Goal: Information Seeking & Learning: Check status

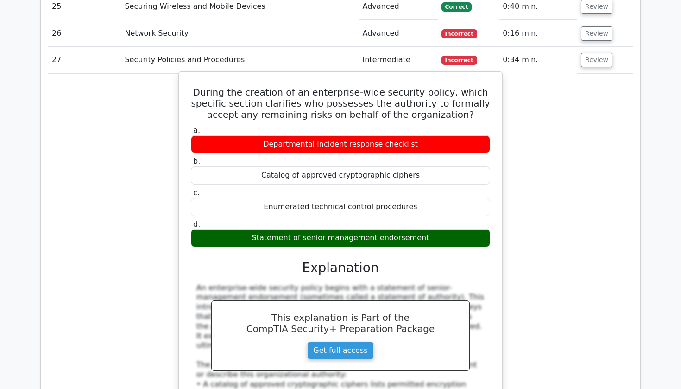
scroll to position [1761, 0]
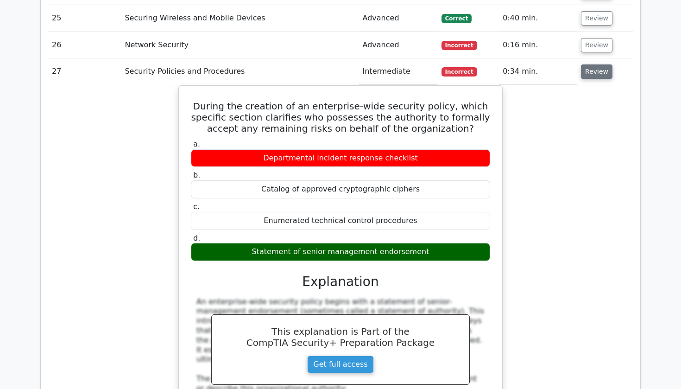
click at [585, 64] on button "Review" at bounding box center [597, 71] width 32 height 14
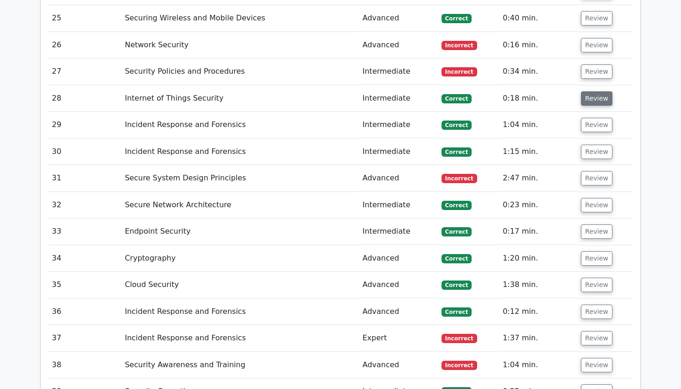
click at [587, 91] on button "Review" at bounding box center [597, 98] width 32 height 14
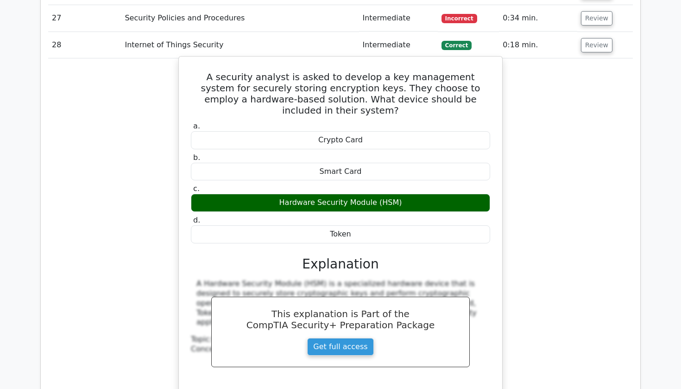
scroll to position [1812, 0]
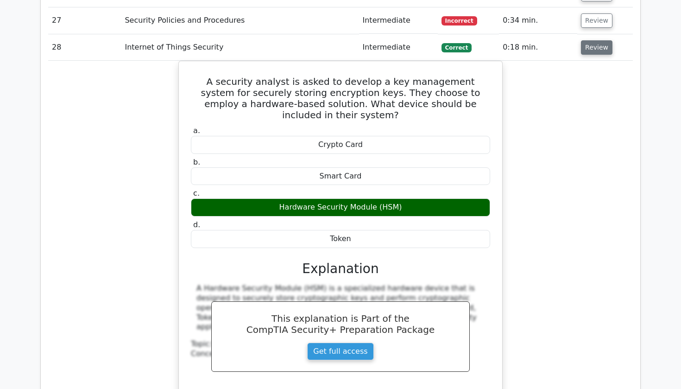
click at [582, 40] on button "Review" at bounding box center [597, 47] width 32 height 14
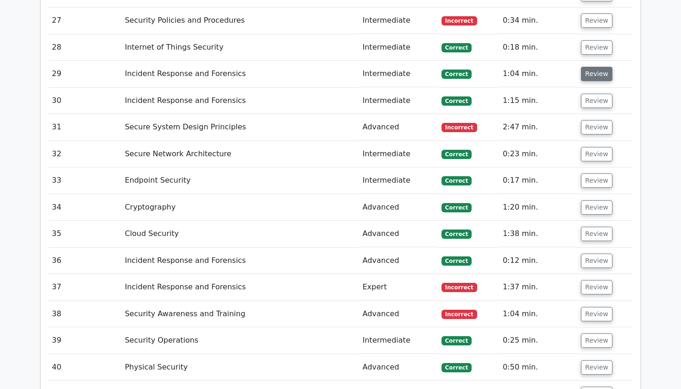
click at [582, 67] on button "Review" at bounding box center [597, 74] width 32 height 14
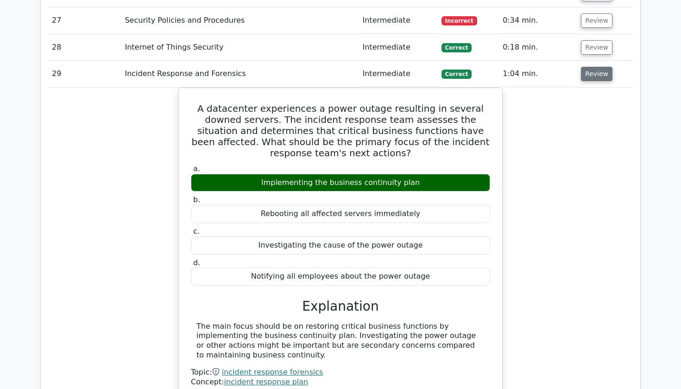
click at [589, 67] on button "Review" at bounding box center [597, 74] width 32 height 14
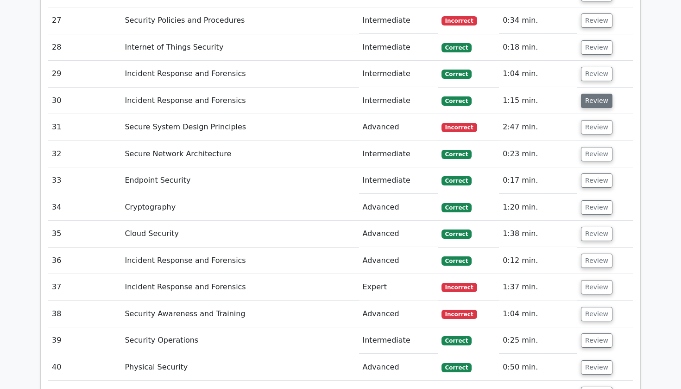
click at [596, 94] on button "Review" at bounding box center [597, 101] width 32 height 14
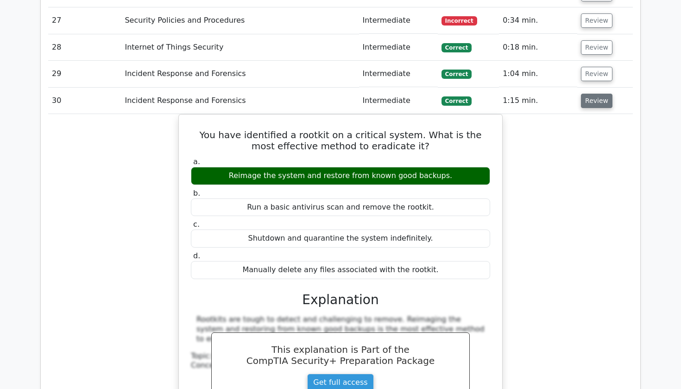
click at [593, 94] on button "Review" at bounding box center [597, 101] width 32 height 14
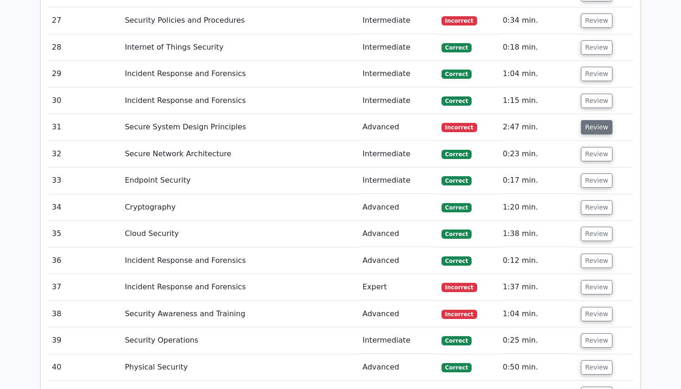
click at [594, 120] on button "Review" at bounding box center [597, 127] width 32 height 14
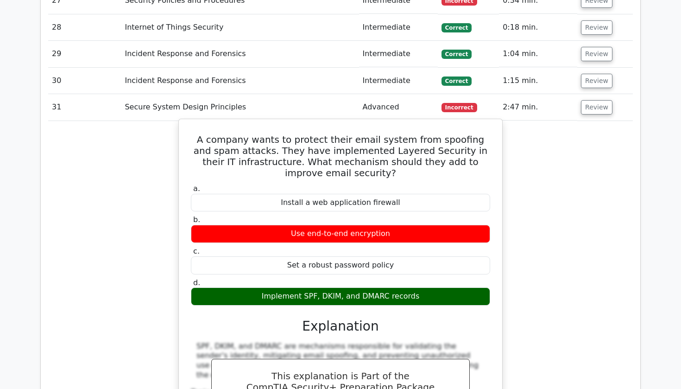
scroll to position [1817, 0]
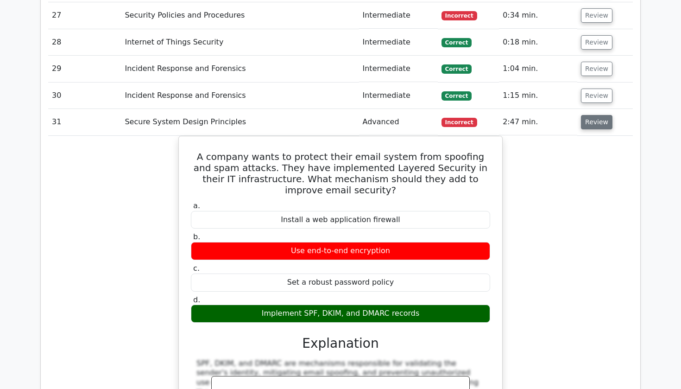
click at [594, 115] on button "Review" at bounding box center [597, 122] width 32 height 14
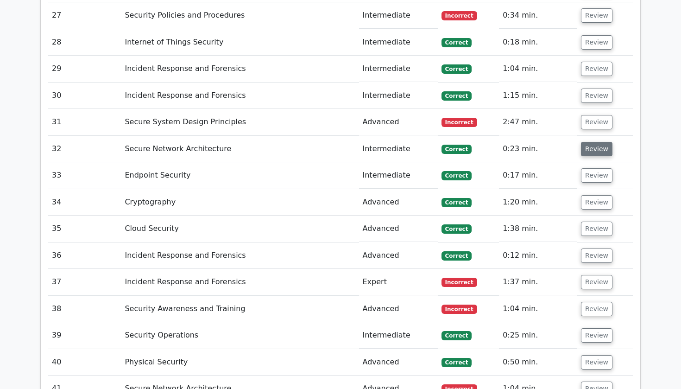
click at [590, 142] on button "Review" at bounding box center [597, 149] width 32 height 14
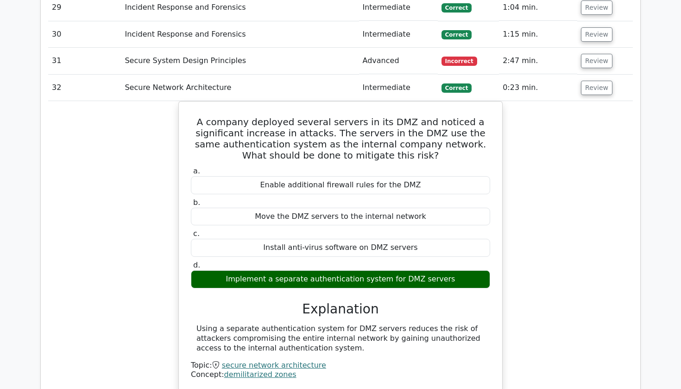
scroll to position [1877, 0]
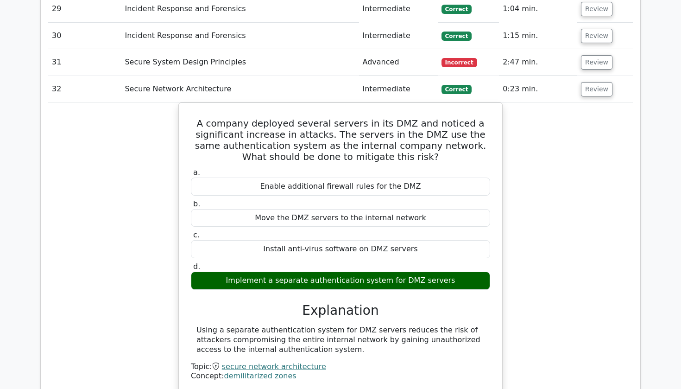
click at [604, 76] on td "Review" at bounding box center [605, 89] width 56 height 26
click at [600, 82] on button "Review" at bounding box center [597, 89] width 32 height 14
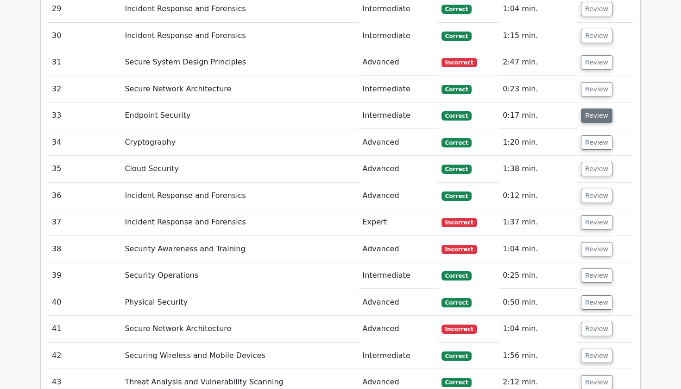
click at [596, 108] on button "Review" at bounding box center [597, 115] width 32 height 14
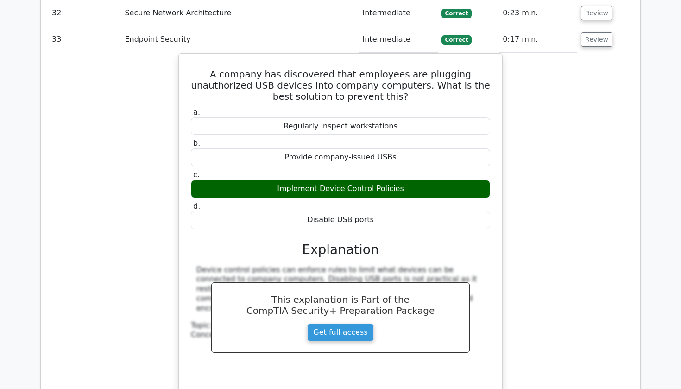
scroll to position [1947, 0]
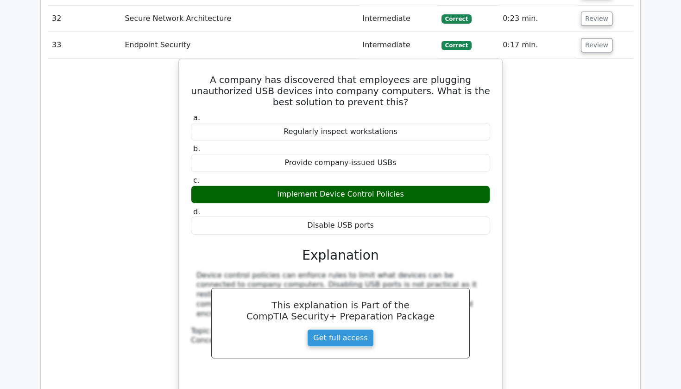
click at [588, 33] on td "Review" at bounding box center [605, 45] width 56 height 26
click at [588, 32] on td "Review" at bounding box center [605, 45] width 56 height 26
click at [588, 38] on button "Review" at bounding box center [597, 45] width 32 height 14
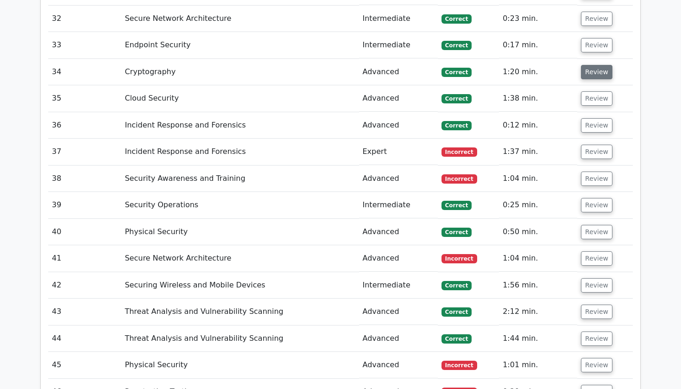
click at [588, 65] on button "Review" at bounding box center [597, 72] width 32 height 14
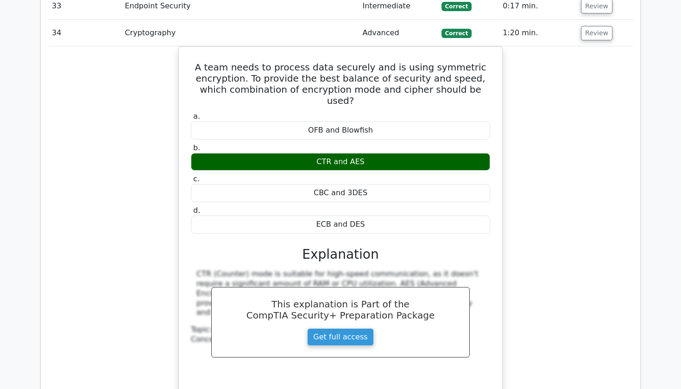
scroll to position [1987, 0]
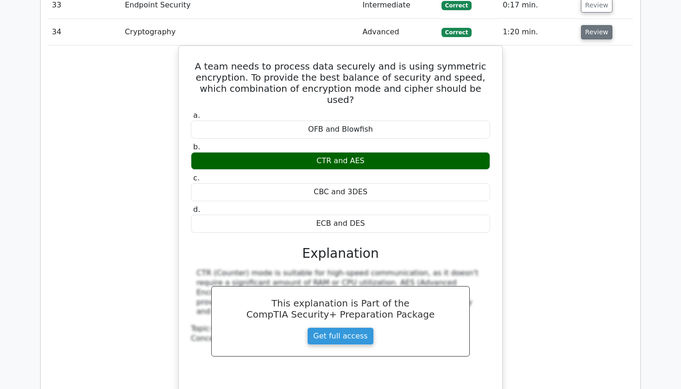
click at [583, 25] on button "Review" at bounding box center [597, 32] width 32 height 14
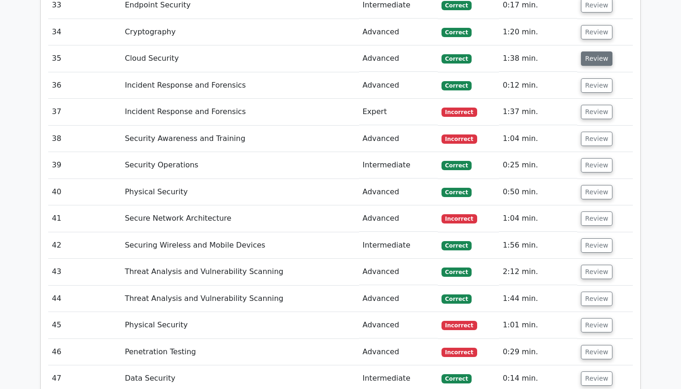
click at [594, 51] on button "Review" at bounding box center [597, 58] width 32 height 14
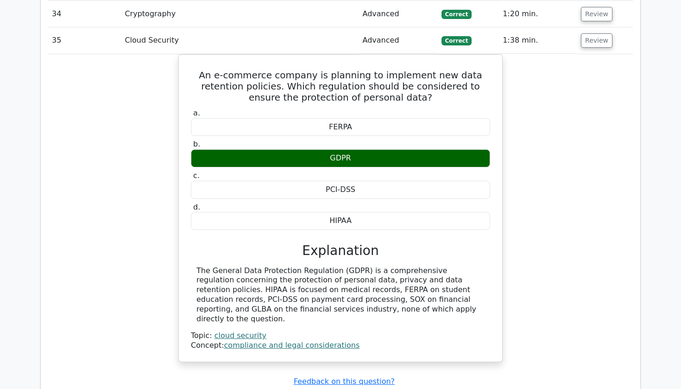
scroll to position [2005, 0]
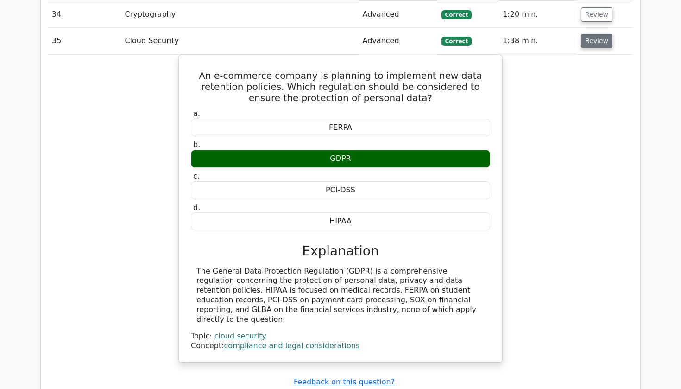
click at [592, 34] on button "Review" at bounding box center [597, 41] width 32 height 14
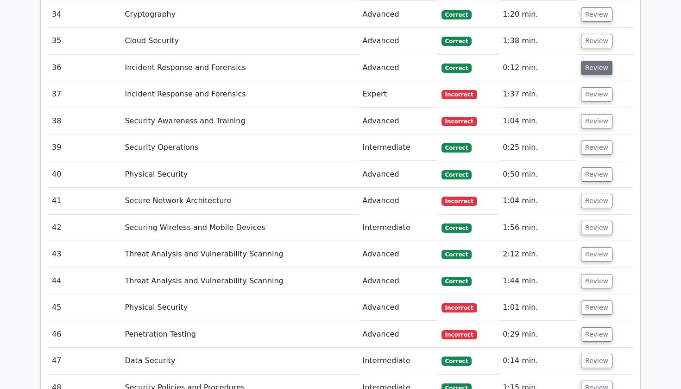
click at [584, 61] on button "Review" at bounding box center [597, 68] width 32 height 14
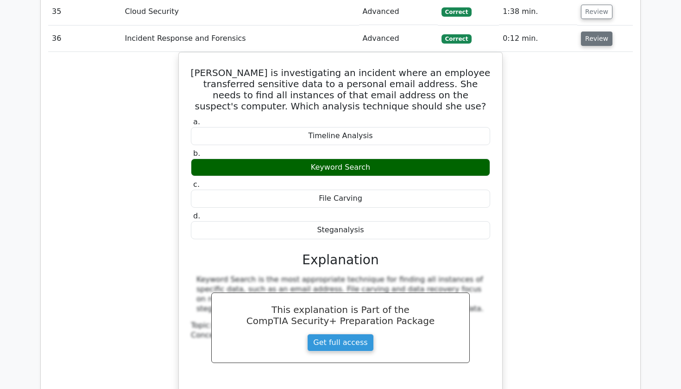
scroll to position [2037, 0]
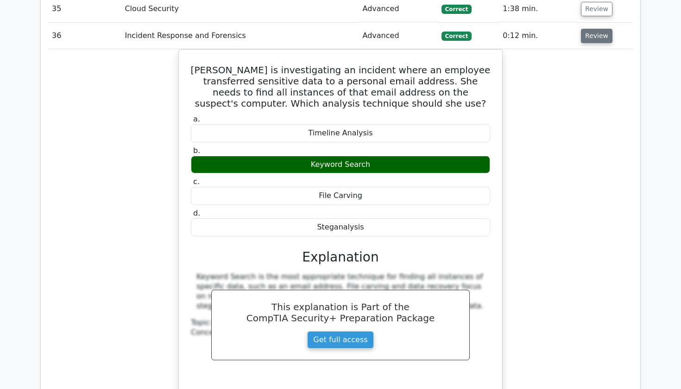
click at [596, 29] on button "Review" at bounding box center [597, 36] width 32 height 14
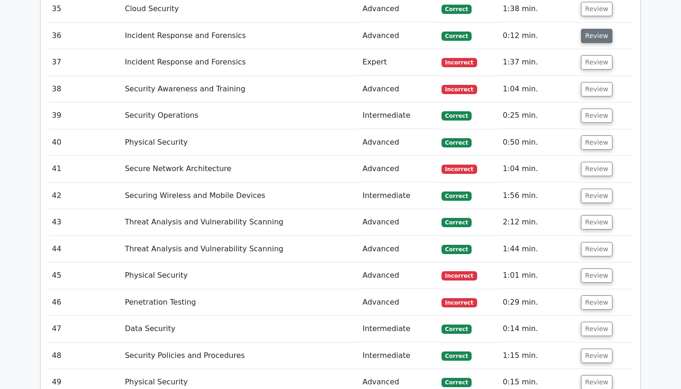
click at [591, 29] on button "Review" at bounding box center [597, 36] width 32 height 14
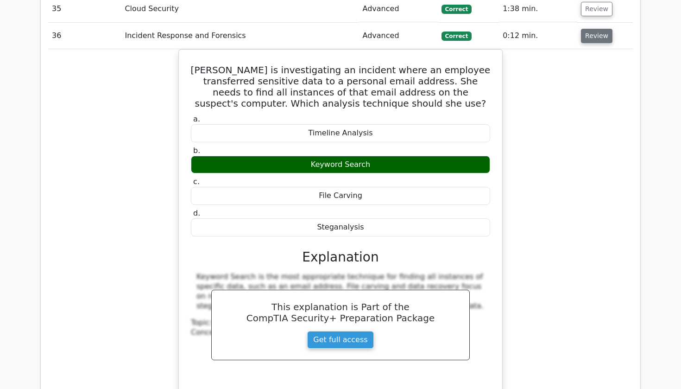
click at [591, 29] on button "Review" at bounding box center [597, 36] width 32 height 14
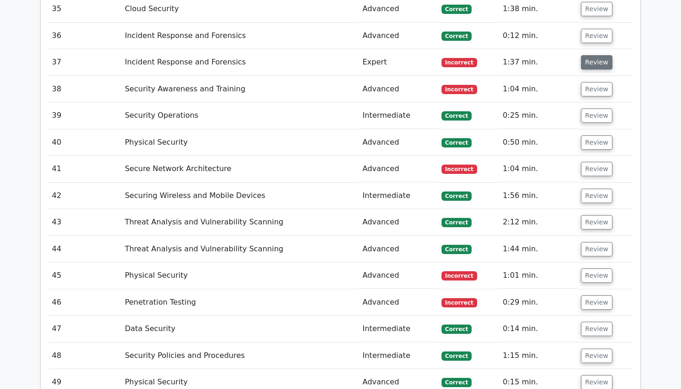
click at [594, 55] on button "Review" at bounding box center [597, 62] width 32 height 14
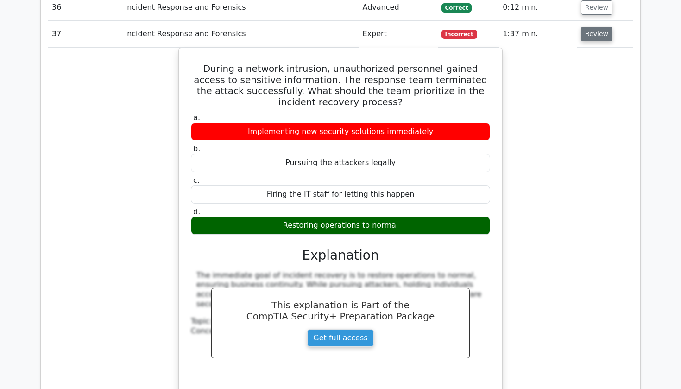
scroll to position [2066, 0]
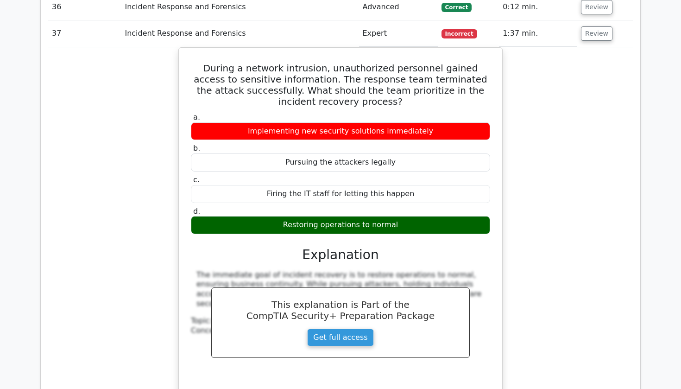
click at [562, 70] on div "During a network intrusion, unauthorized personnel gained access to sensitive i…" at bounding box center [340, 234] width 585 height 375
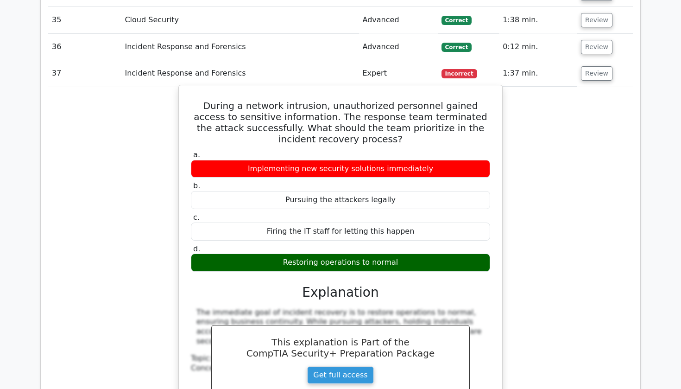
scroll to position [2021, 0]
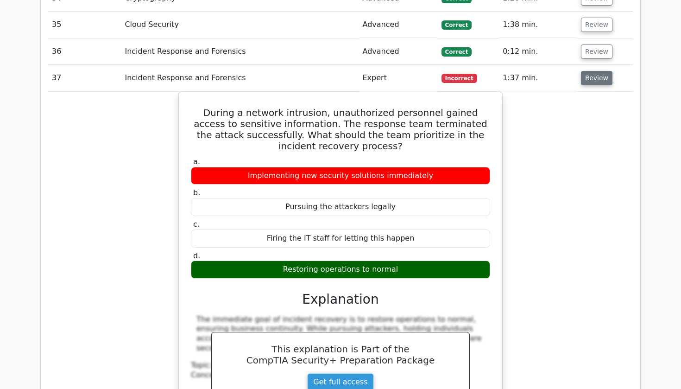
click at [592, 71] on button "Review" at bounding box center [597, 78] width 32 height 14
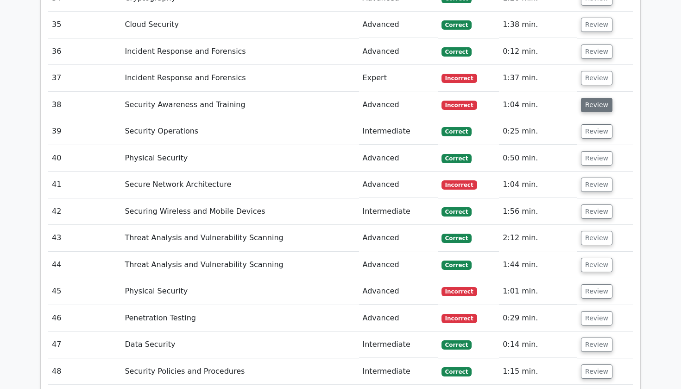
click at [591, 98] on button "Review" at bounding box center [597, 105] width 32 height 14
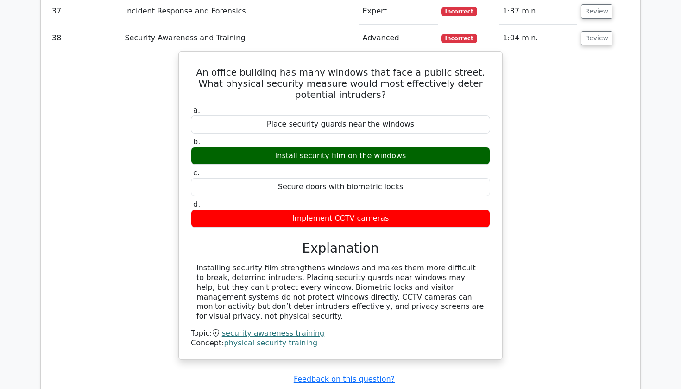
scroll to position [2088, 0]
click at [587, 31] on button "Review" at bounding box center [597, 38] width 32 height 14
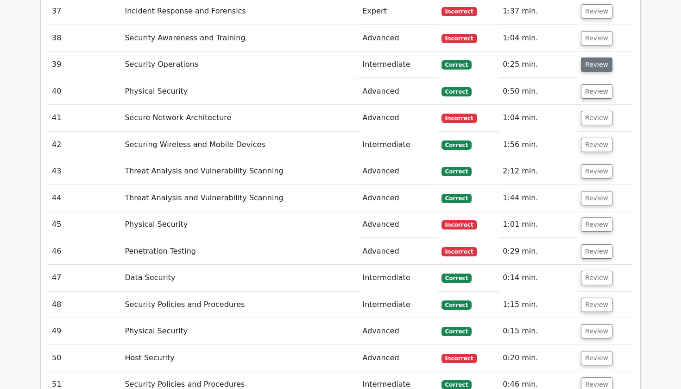
click at [591, 57] on button "Review" at bounding box center [597, 64] width 32 height 14
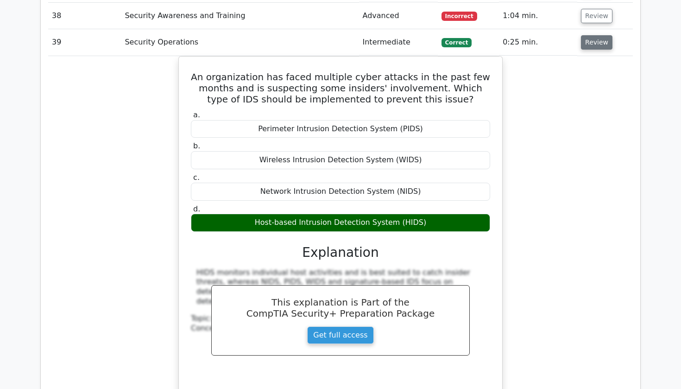
scroll to position [2111, 0]
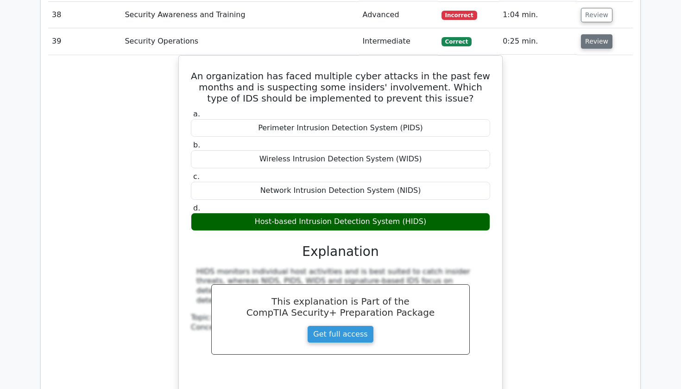
click at [588, 34] on button "Review" at bounding box center [597, 41] width 32 height 14
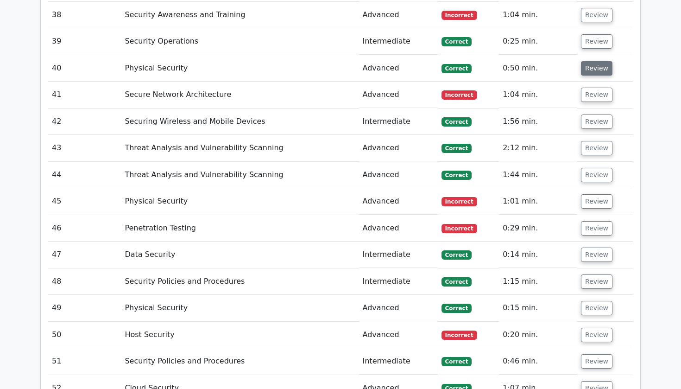
click at [588, 61] on button "Review" at bounding box center [597, 68] width 32 height 14
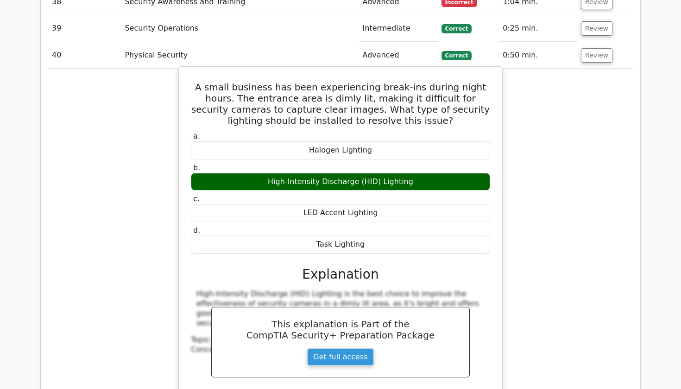
scroll to position [2118, 0]
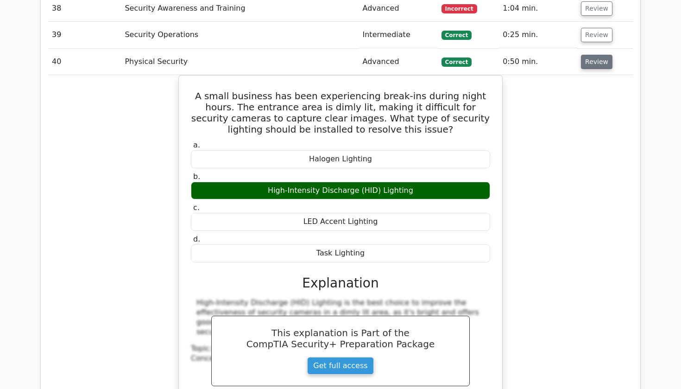
click at [587, 55] on button "Review" at bounding box center [597, 62] width 32 height 14
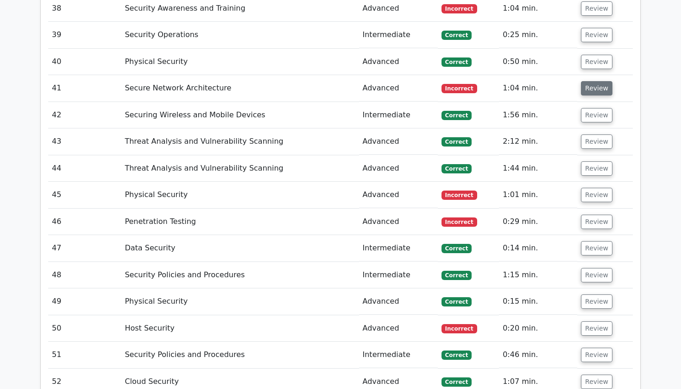
click at [584, 81] on button "Review" at bounding box center [597, 88] width 32 height 14
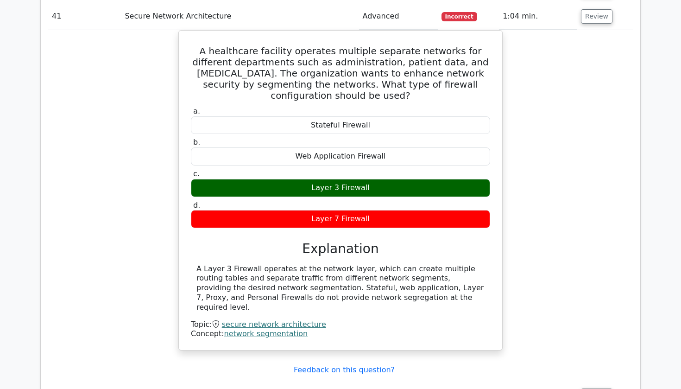
scroll to position [2192, 0]
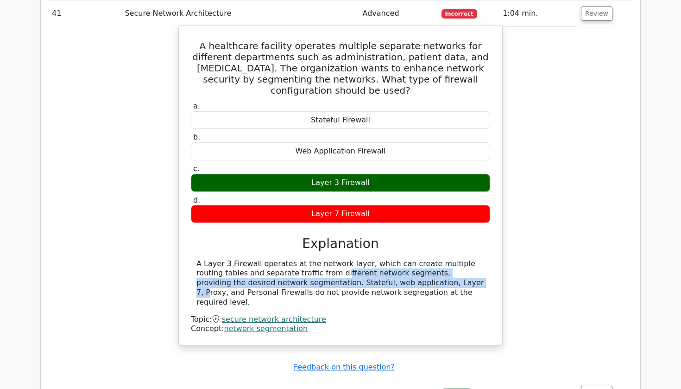
drag, startPoint x: 259, startPoint y: 233, endPoint x: 344, endPoint y: 242, distance: 86.2
click at [344, 259] on div "A Layer 3 Firewall operates at the network layer, which can create multiple rou…" at bounding box center [340, 283] width 288 height 48
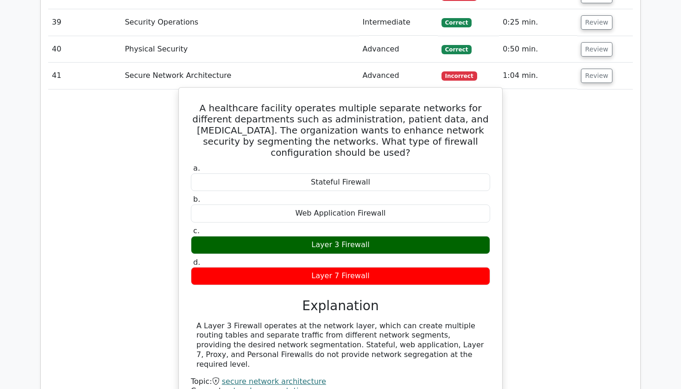
scroll to position [2131, 0]
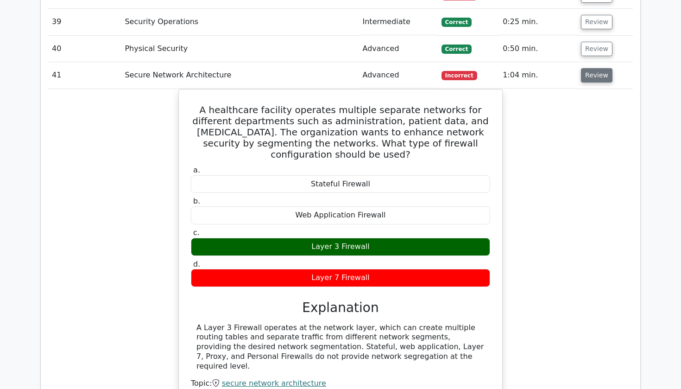
click at [582, 68] on button "Review" at bounding box center [597, 75] width 32 height 14
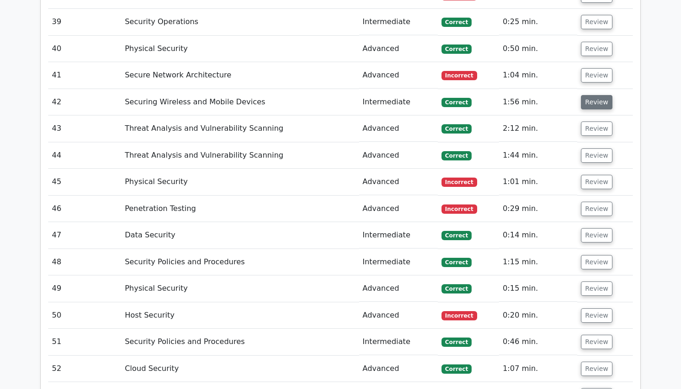
click at [590, 95] on button "Review" at bounding box center [597, 102] width 32 height 14
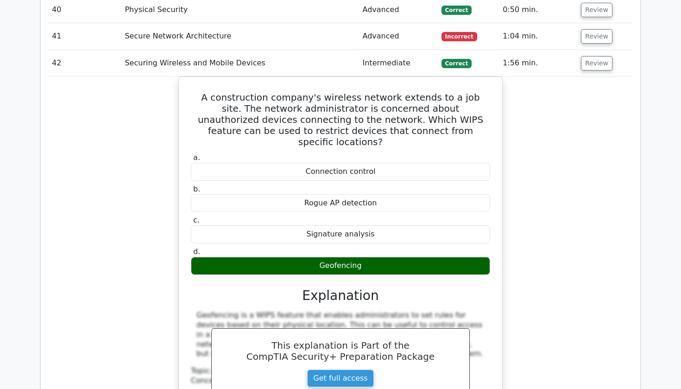
scroll to position [2150, 0]
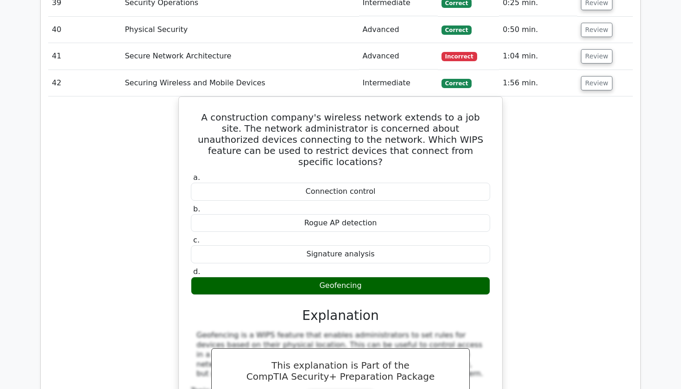
click at [598, 70] on td "Review" at bounding box center [605, 83] width 56 height 26
click at [595, 76] on button "Review" at bounding box center [597, 83] width 32 height 14
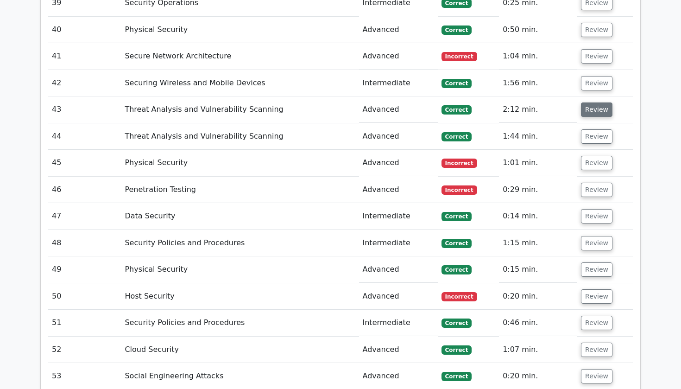
click at [593, 102] on button "Review" at bounding box center [597, 109] width 32 height 14
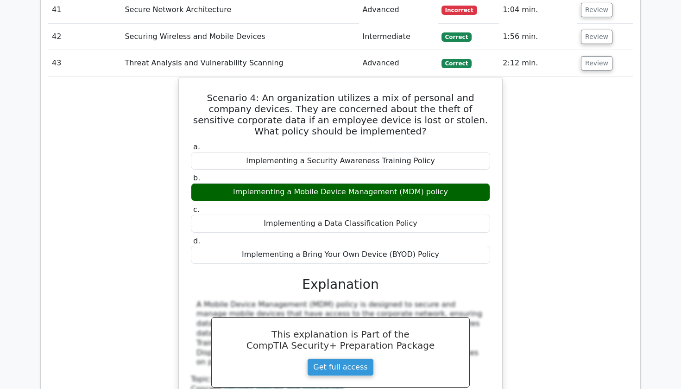
scroll to position [2197, 0]
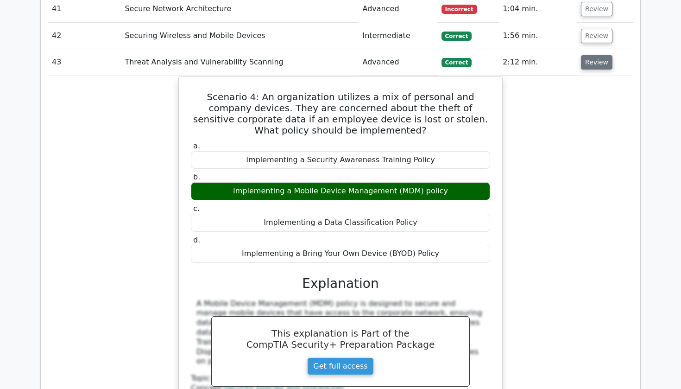
click at [594, 55] on button "Review" at bounding box center [597, 62] width 32 height 14
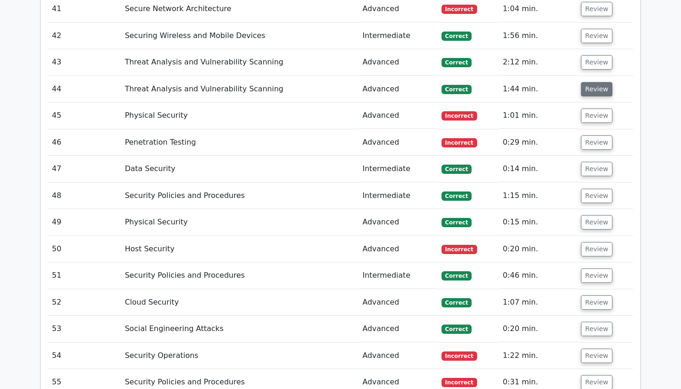
click at [594, 82] on button "Review" at bounding box center [597, 89] width 32 height 14
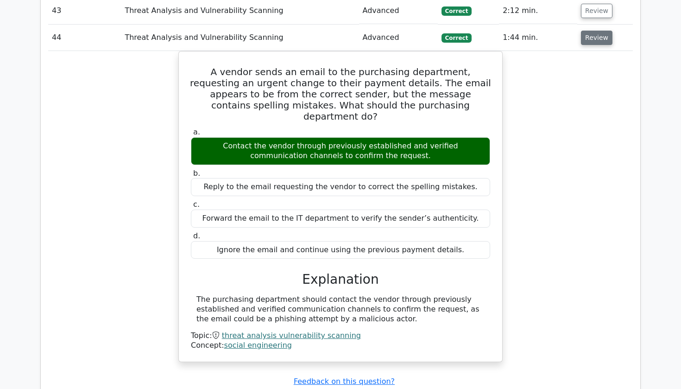
scroll to position [2249, 0]
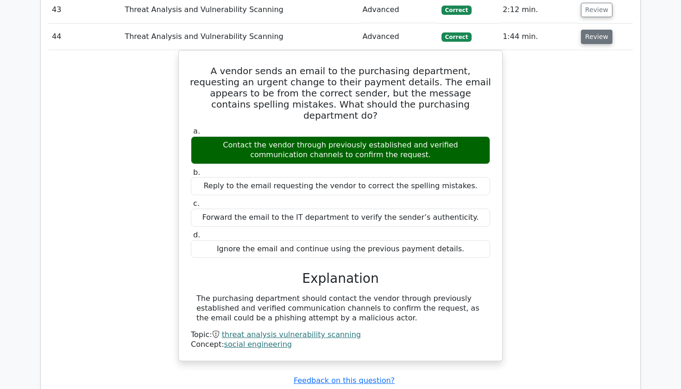
click at [584, 30] on button "Review" at bounding box center [597, 37] width 32 height 14
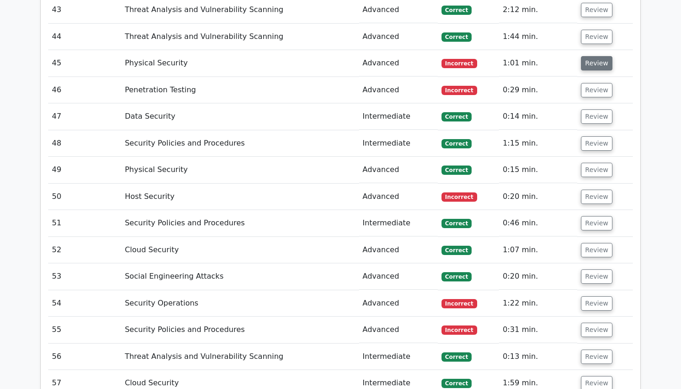
click at [588, 56] on button "Review" at bounding box center [597, 63] width 32 height 14
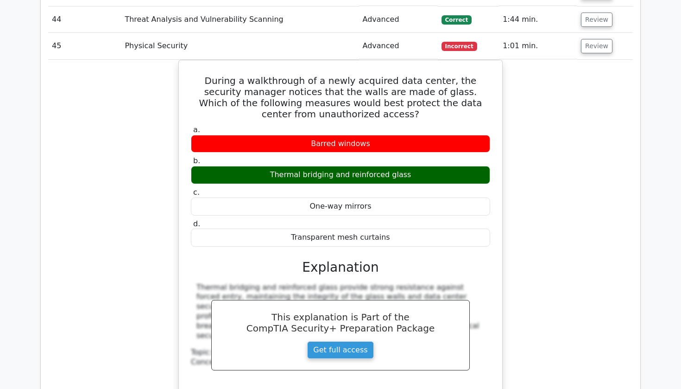
scroll to position [2269, 0]
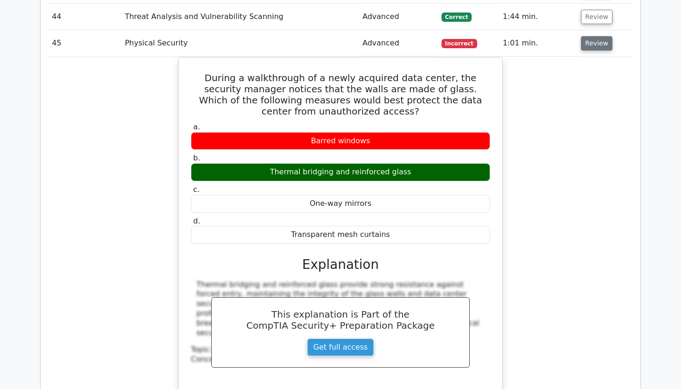
click at [592, 36] on button "Review" at bounding box center [597, 43] width 32 height 14
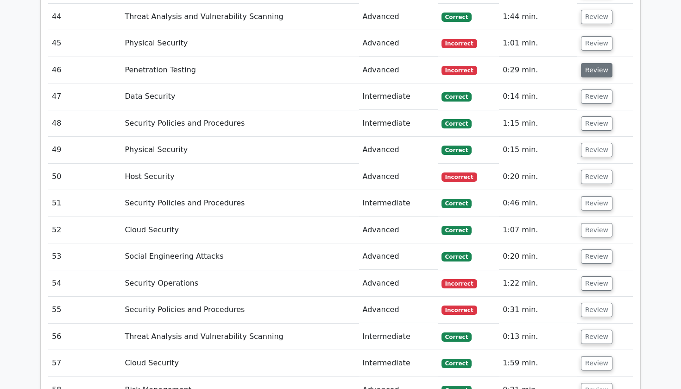
click at [592, 63] on button "Review" at bounding box center [597, 70] width 32 height 14
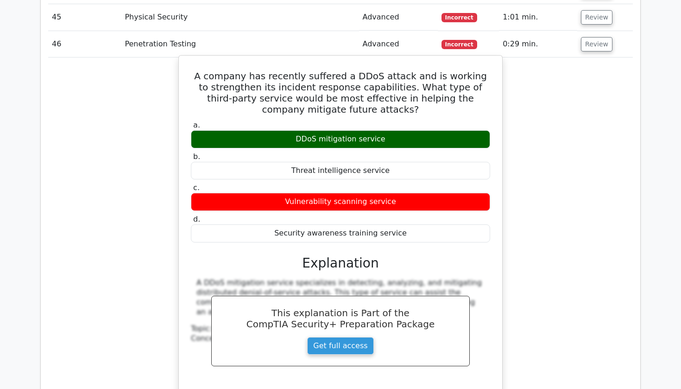
scroll to position [2282, 0]
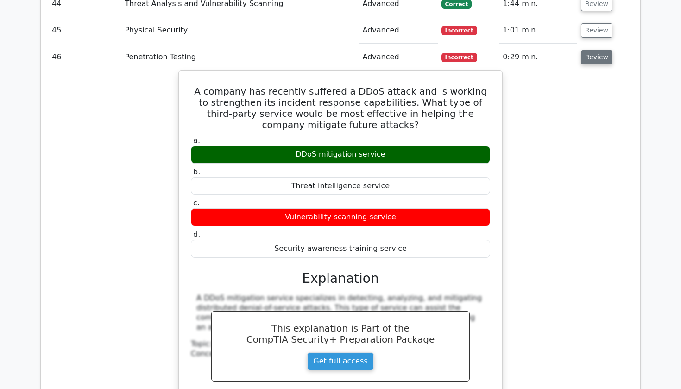
click at [599, 50] on button "Review" at bounding box center [597, 57] width 32 height 14
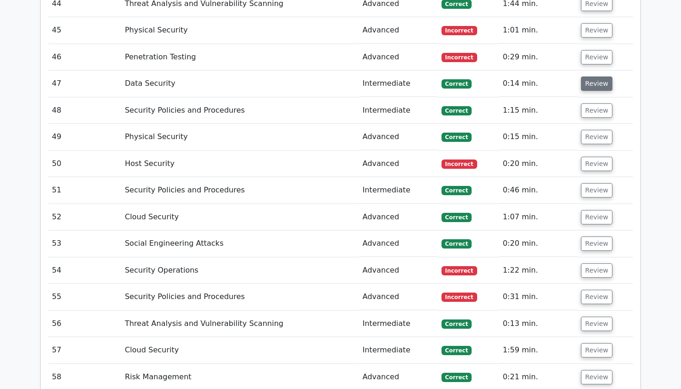
click at [590, 76] on button "Review" at bounding box center [597, 83] width 32 height 14
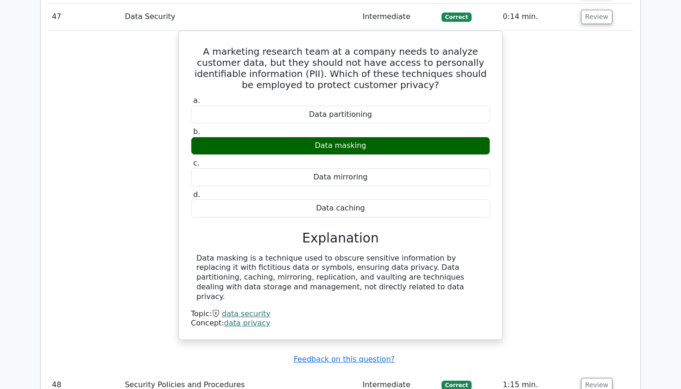
scroll to position [2350, 0]
